Goal: Check status

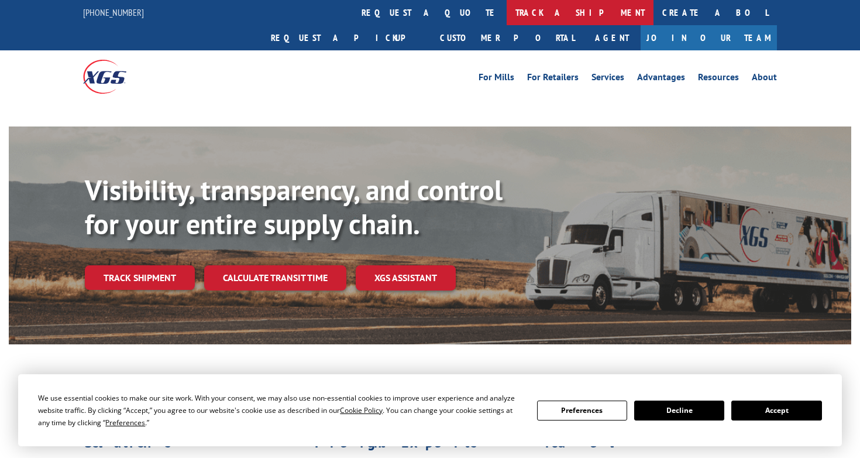
click at [507, 6] on link "track a shipment" at bounding box center [580, 12] width 147 height 25
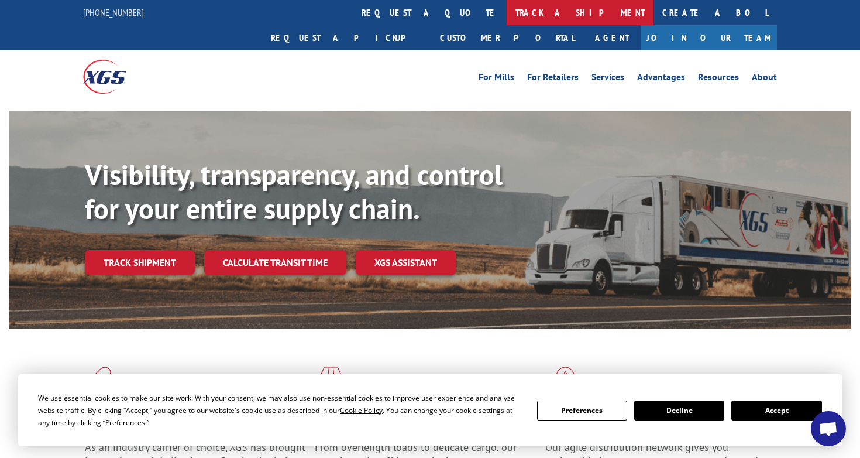
click at [507, 15] on link "track a shipment" at bounding box center [580, 12] width 147 height 25
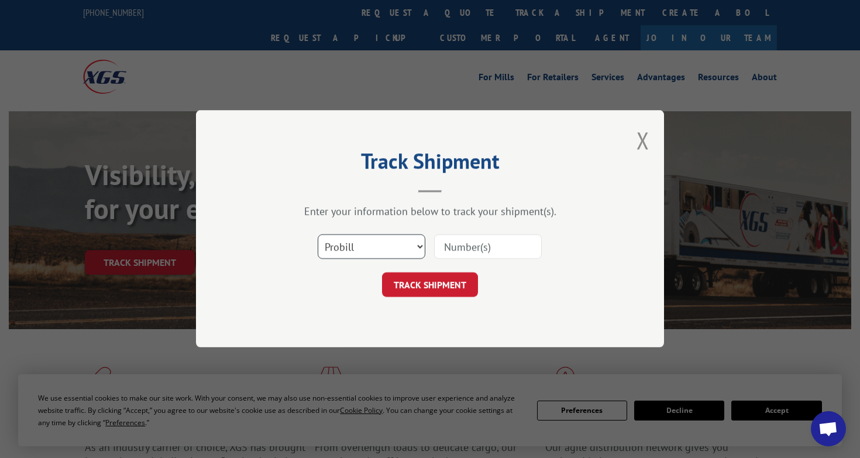
click at [413, 247] on select "Select category... Probill BOL PO" at bounding box center [372, 247] width 108 height 25
select select "bol"
click at [318, 235] on select "Select category... Probill BOL PO" at bounding box center [372, 247] width 108 height 25
click at [462, 248] on input at bounding box center [488, 247] width 108 height 25
paste input "60112057611"
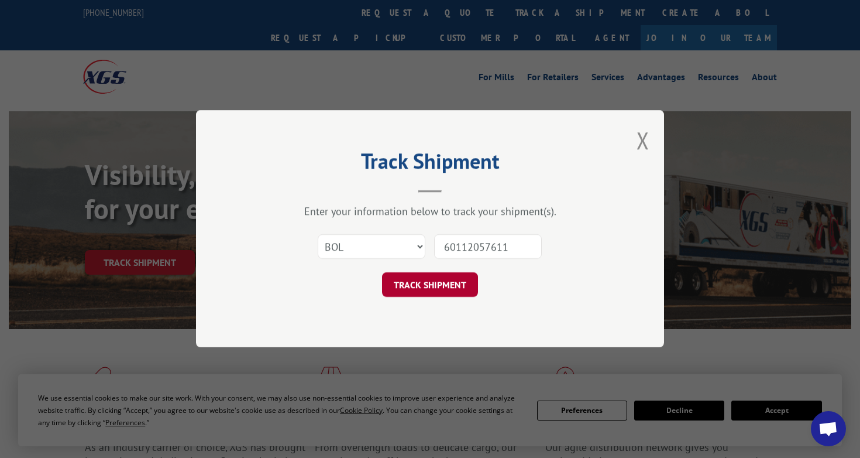
type input "60112057611"
click at [448, 286] on button "TRACK SHIPMENT" at bounding box center [430, 285] width 96 height 25
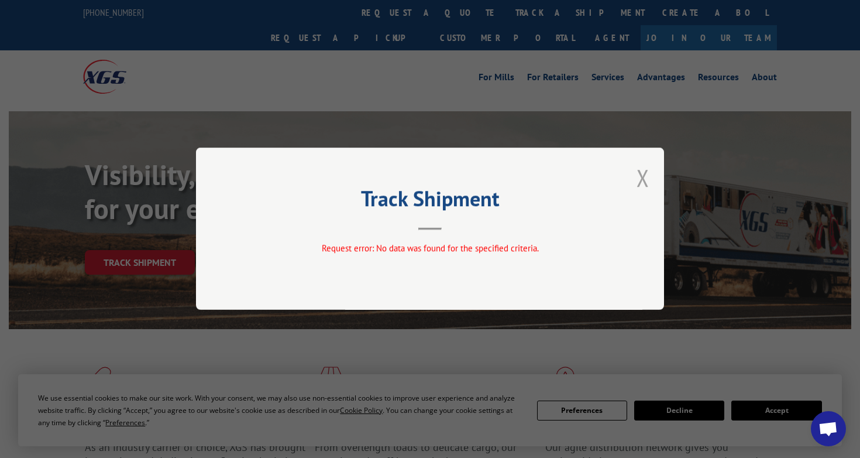
click at [640, 174] on button "Close modal" at bounding box center [643, 177] width 13 height 31
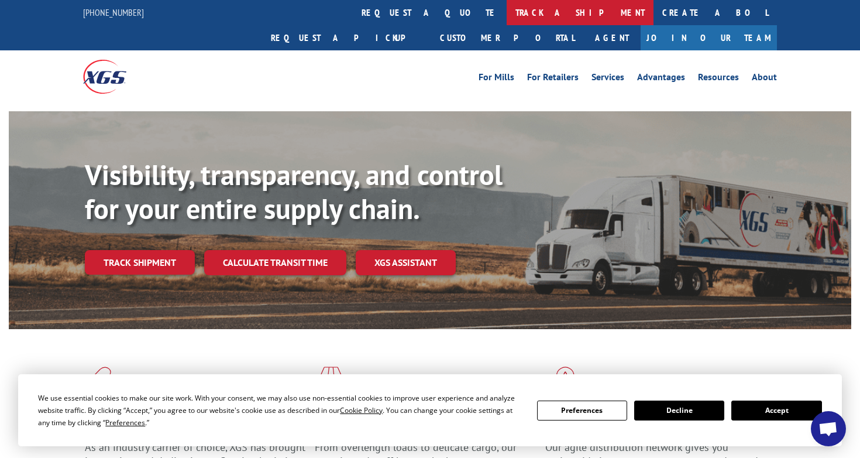
click at [507, 20] on link "track a shipment" at bounding box center [580, 12] width 147 height 25
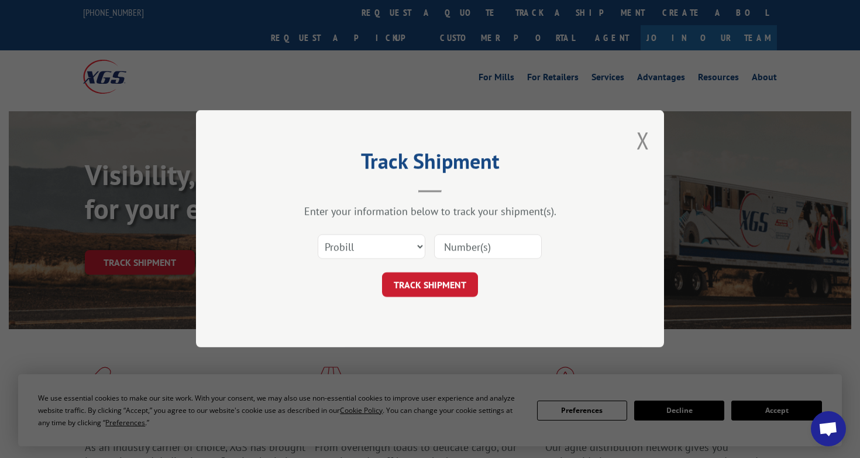
click at [469, 244] on input at bounding box center [488, 247] width 108 height 25
paste input "60112057611"
type input "60112057611"
click at [432, 280] on button "TRACK SHIPMENT" at bounding box center [430, 285] width 96 height 25
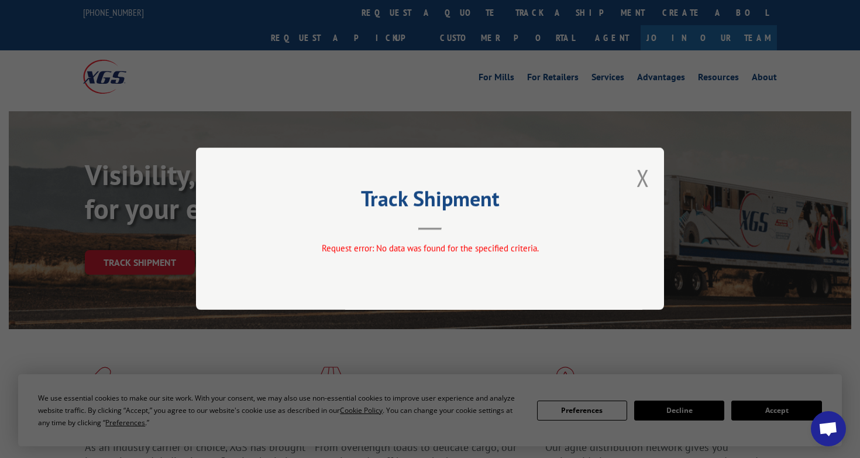
click at [657, 177] on div "Track Shipment Request error: No data was found for the specified criteria." at bounding box center [430, 228] width 468 height 162
click at [640, 175] on button "Close modal" at bounding box center [643, 177] width 13 height 31
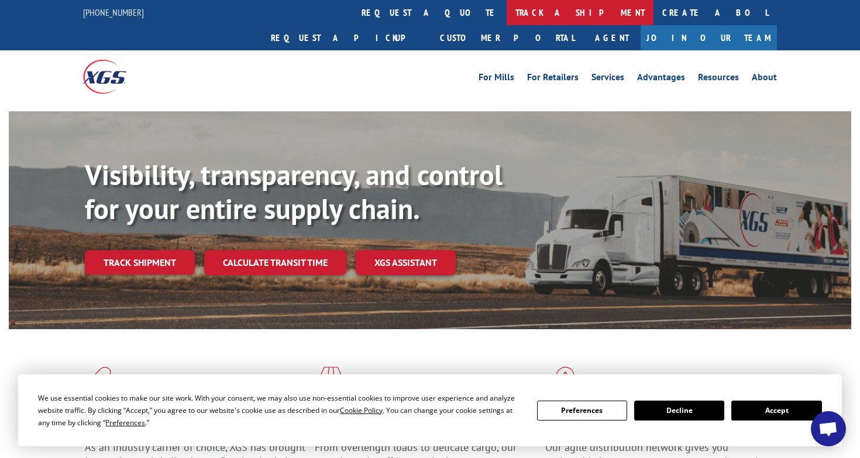
click at [507, 18] on link "track a shipment" at bounding box center [580, 12] width 147 height 25
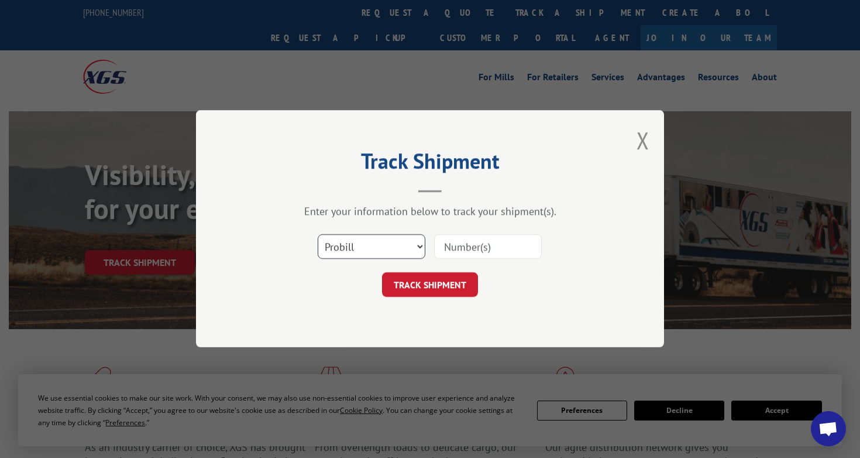
click at [397, 242] on select "Select category... Probill BOL PO" at bounding box center [372, 247] width 108 height 25
select select "bol"
click at [318, 235] on select "Select category... Probill BOL PO" at bounding box center [372, 247] width 108 height 25
click at [449, 245] on input at bounding box center [488, 247] width 108 height 25
paste input "60112057611"
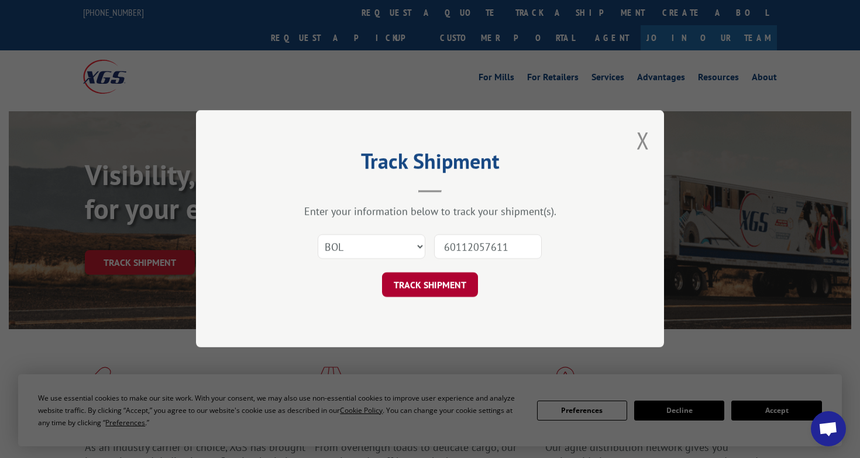
type input "60112057611"
click at [421, 294] on button "TRACK SHIPMENT" at bounding box center [430, 285] width 96 height 25
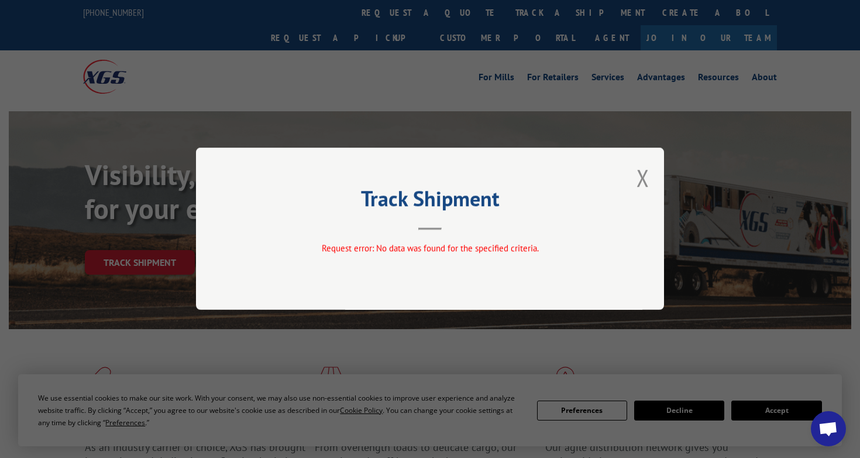
click at [651, 174] on div "Track Shipment Request error: No data was found for the specified criteria." at bounding box center [430, 228] width 468 height 162
click at [643, 175] on button "Close modal" at bounding box center [643, 177] width 13 height 31
